Goal: Task Accomplishment & Management: Use online tool/utility

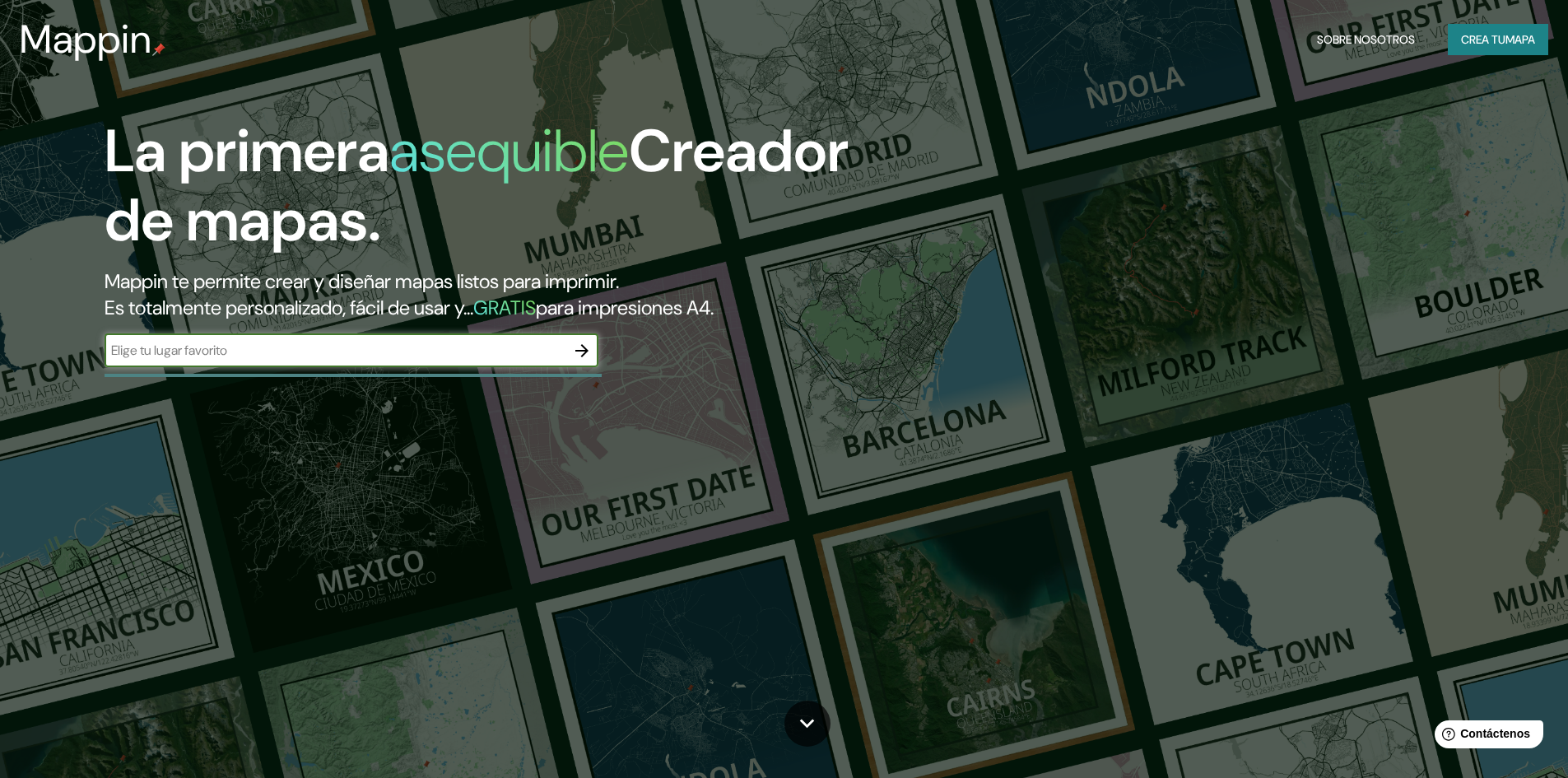
click at [399, 354] on input "text" at bounding box center [336, 351] width 461 height 19
type input "viulcashuman"
click at [590, 346] on icon "button" at bounding box center [581, 351] width 20 height 20
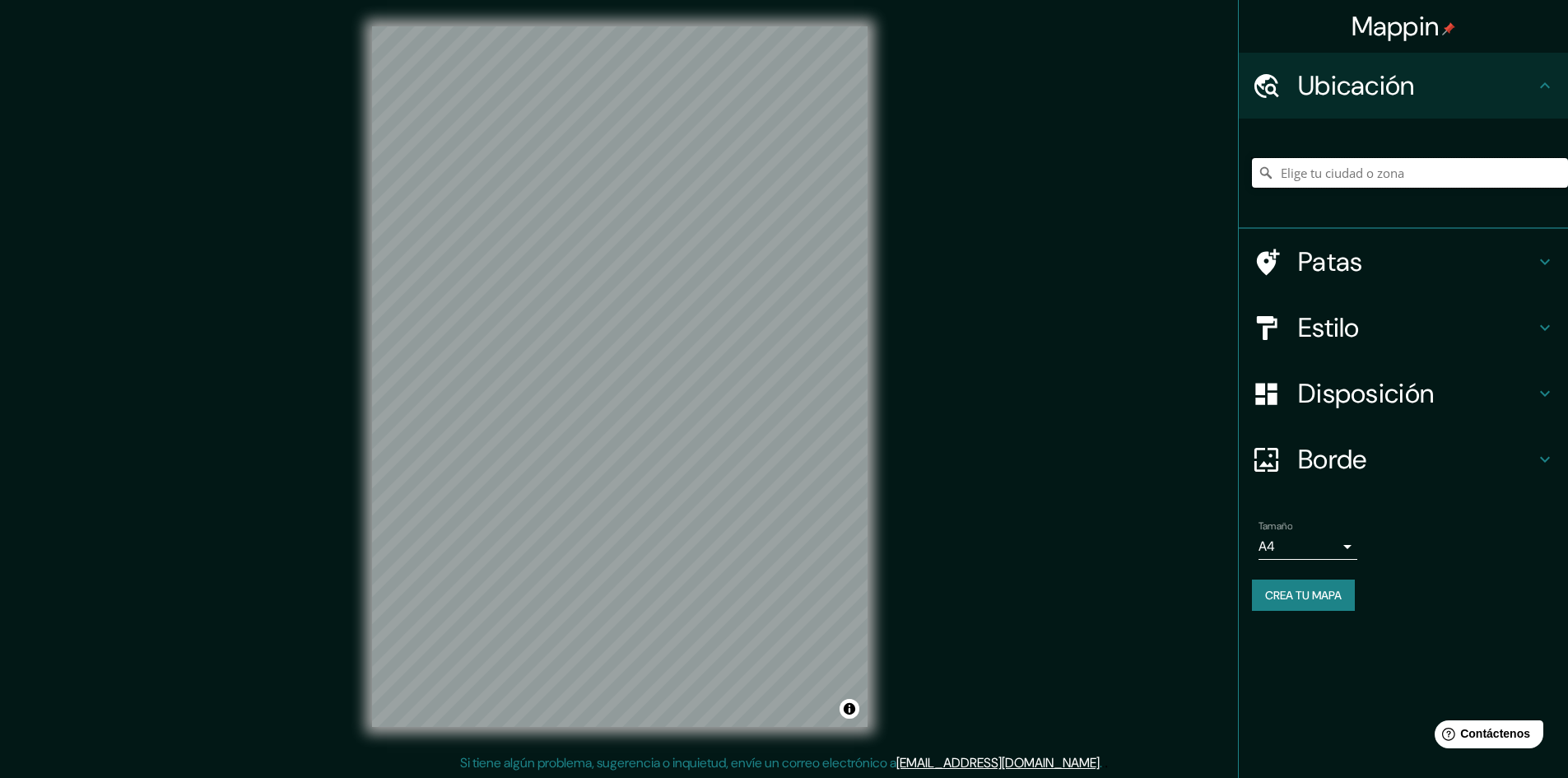
click at [1318, 178] on input "Elige tu ciudad o zona" at bounding box center [1410, 172] width 316 height 29
type input "Suš, [GEOGRAPHIC_DATA], [GEOGRAPHIC_DATA], [GEOGRAPHIC_DATA]"
click at [1559, 175] on icon "Claro" at bounding box center [1555, 173] width 13 height 13
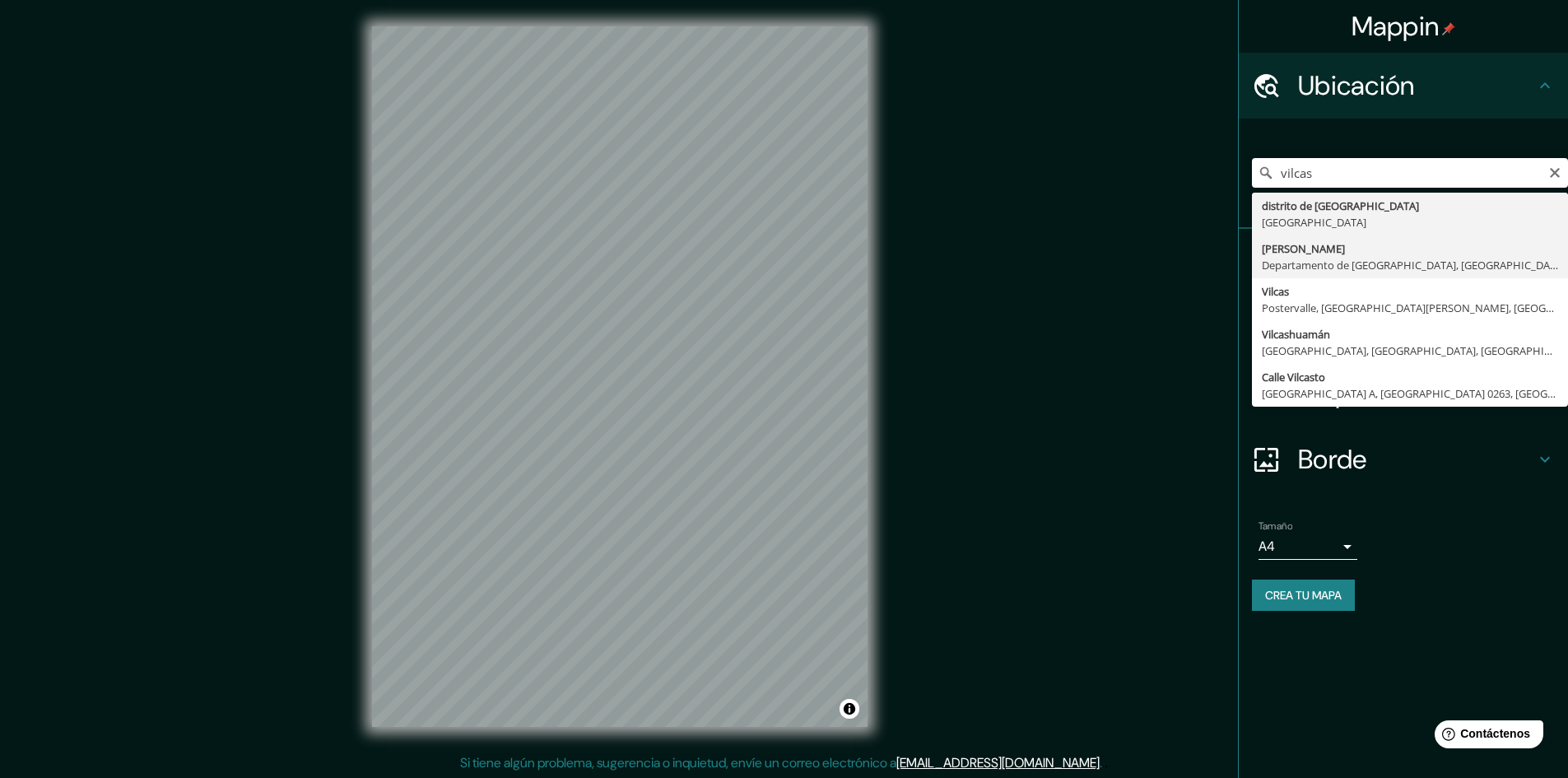
type input "[PERSON_NAME], [GEOGRAPHIC_DATA], [GEOGRAPHIC_DATA]"
